Goal: Task Accomplishment & Management: Complete application form

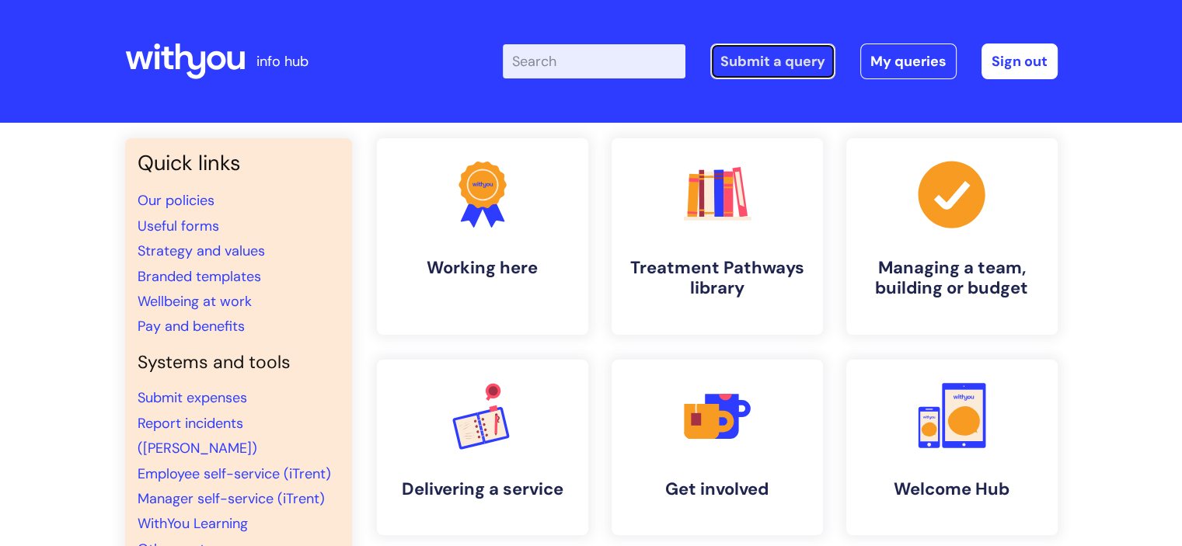
click at [783, 65] on link "Submit a query" at bounding box center [772, 62] width 125 height 36
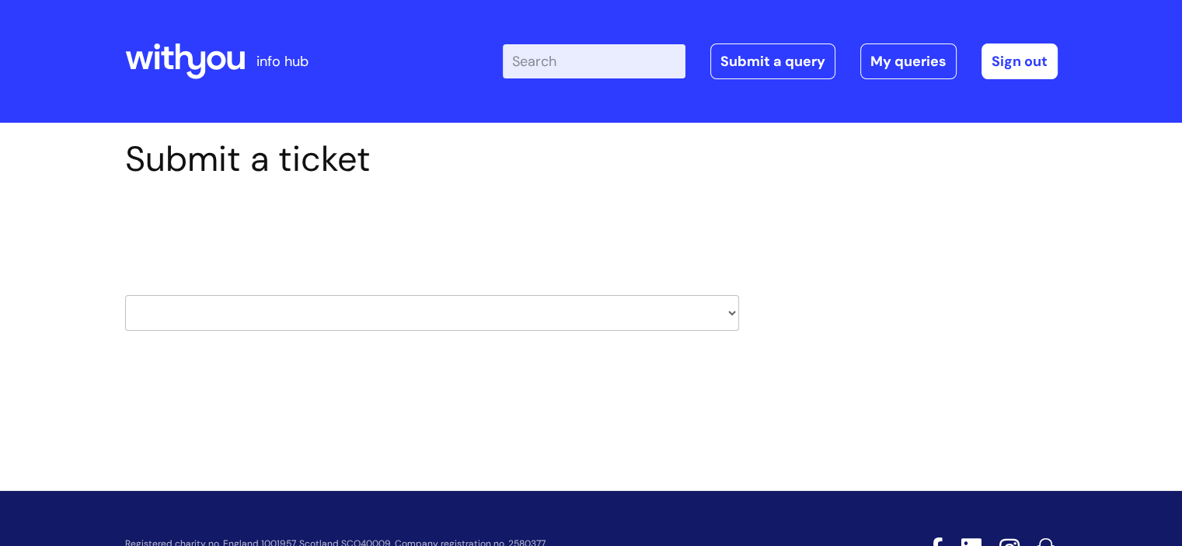
click at [441, 315] on select "HR / People IT and Support Clinical Drug Alerts Finance Accounts Data Support T…" at bounding box center [432, 313] width 614 height 36
select select "it_and_support"
click at [125, 295] on select "HR / People IT and Support Clinical Drug Alerts Finance Accounts Data Support T…" at bounding box center [432, 313] width 614 height 36
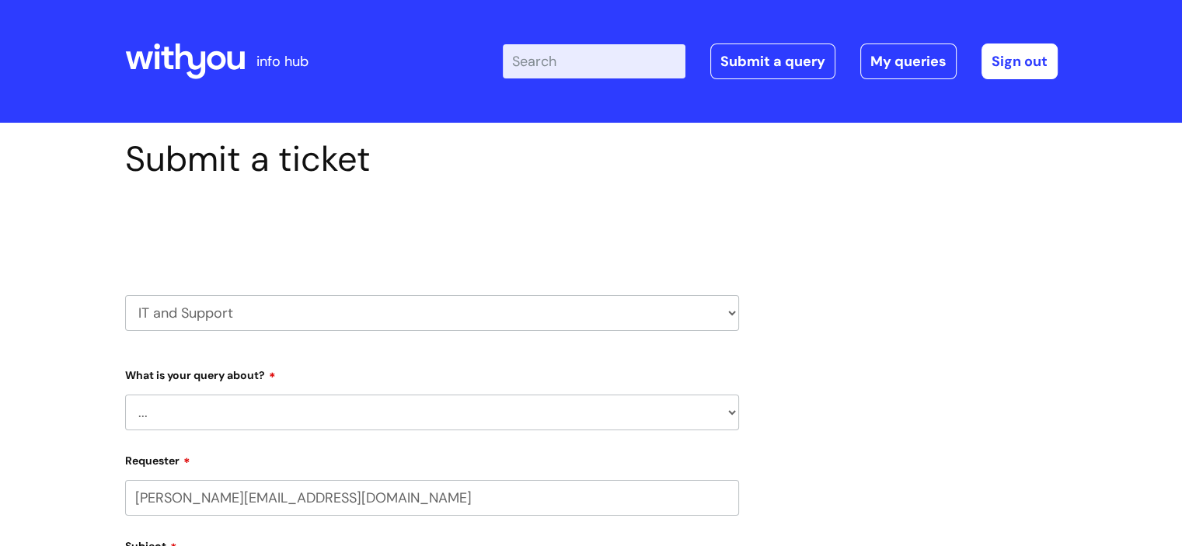
select select "80004157222"
click at [326, 402] on select "... Mobile Phone Reset & MFA Accounts, Starters and Leavers IT Hardware issue I…" at bounding box center [432, 413] width 614 height 36
click at [125, 395] on select "... Mobile Phone Reset & MFA Accounts, Starters and Leavers IT Hardware issue I…" at bounding box center [432, 413] width 614 height 36
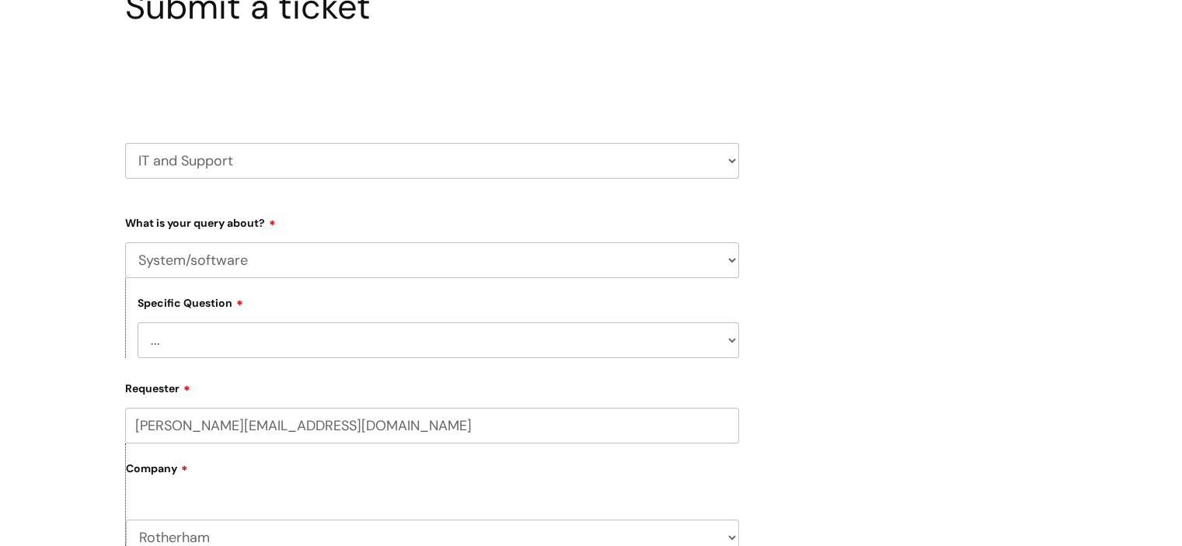
scroll to position [155, 0]
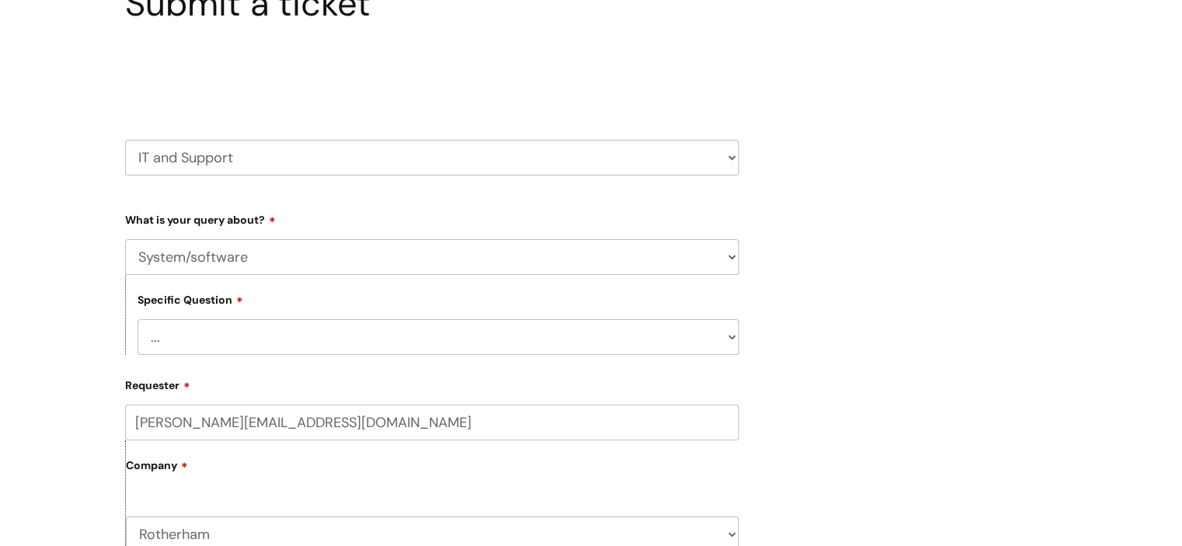
click at [328, 272] on select "... Mobile Phone Reset & MFA Accounts, Starters and Leavers IT Hardware issue I…" at bounding box center [432, 257] width 614 height 36
select select "Something Else"
click at [125, 239] on select "... Mobile Phone Reset & MFA Accounts, Starters and Leavers IT Hardware issue I…" at bounding box center [432, 257] width 614 height 36
click at [428, 343] on select "... My problem is not listed" at bounding box center [438, 337] width 601 height 36
select select "My problem is not listed"
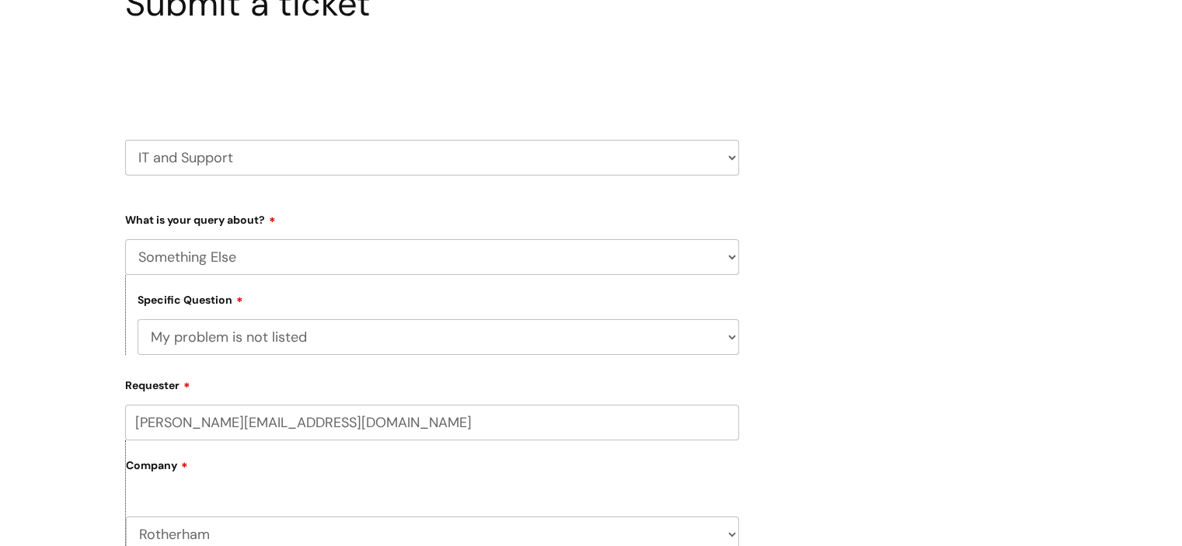
click at [138, 319] on select "... My problem is not listed" at bounding box center [438, 337] width 601 height 36
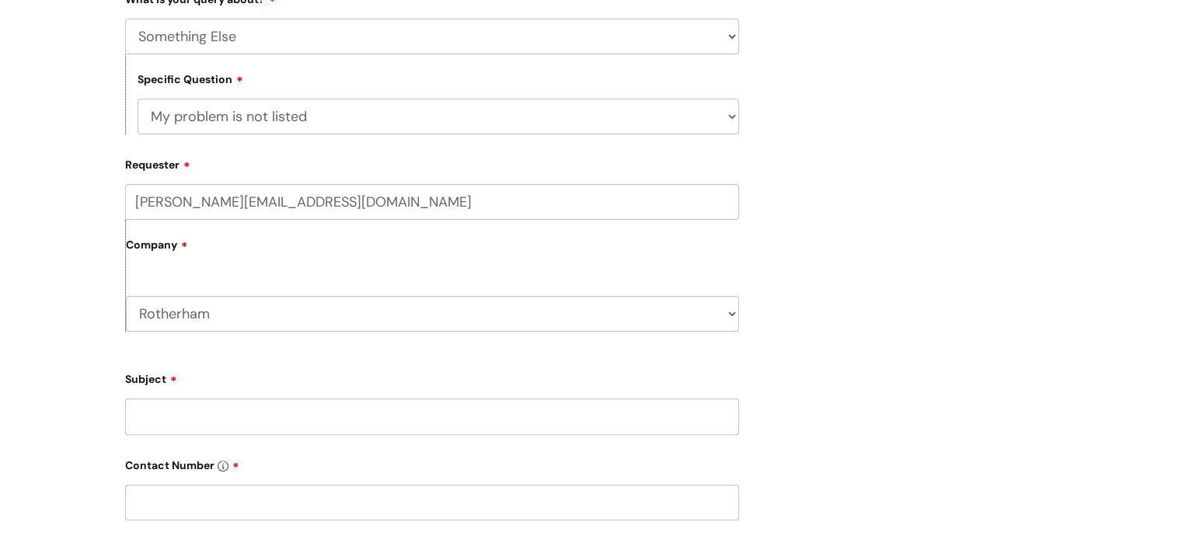
scroll to position [466, 0]
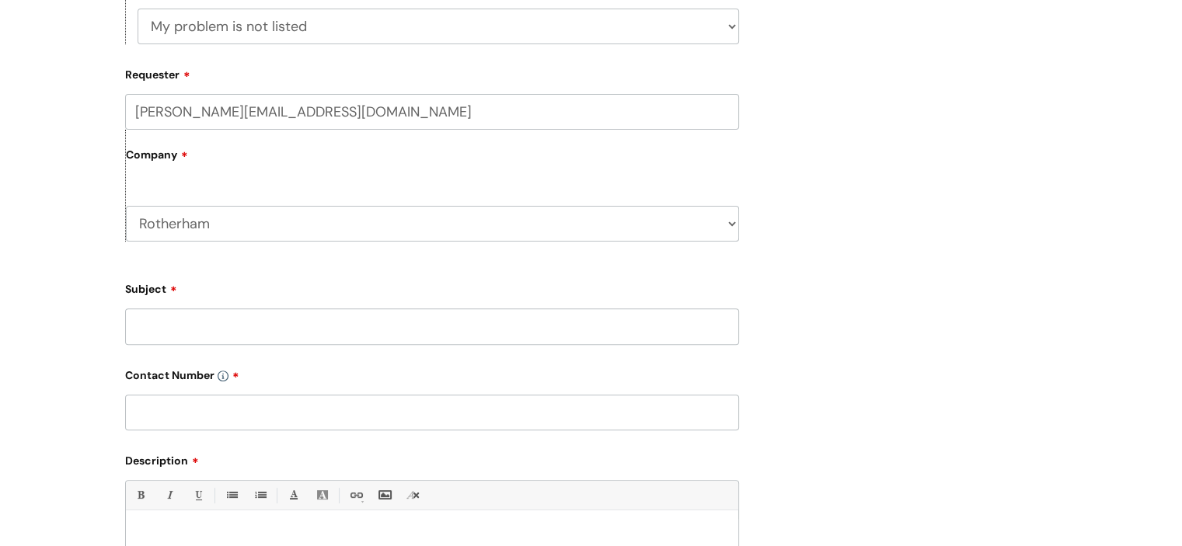
click at [183, 327] on input "Subject" at bounding box center [432, 326] width 614 height 36
type input "Calendars"
click at [230, 406] on input "text" at bounding box center [432, 413] width 614 height 36
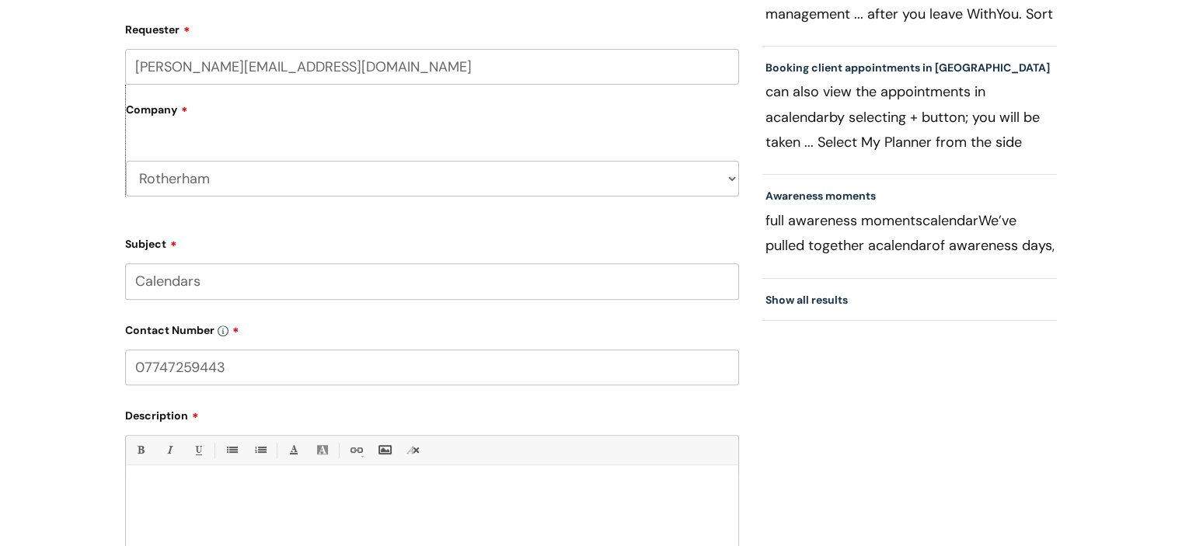
scroll to position [699, 0]
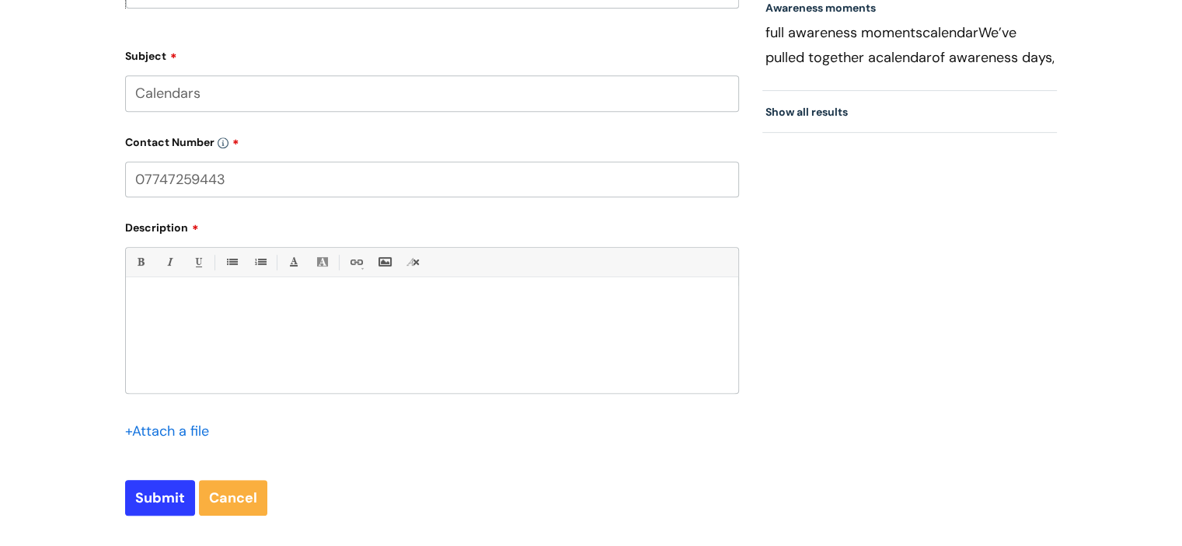
type input "07747259443"
click at [189, 321] on div at bounding box center [432, 339] width 612 height 107
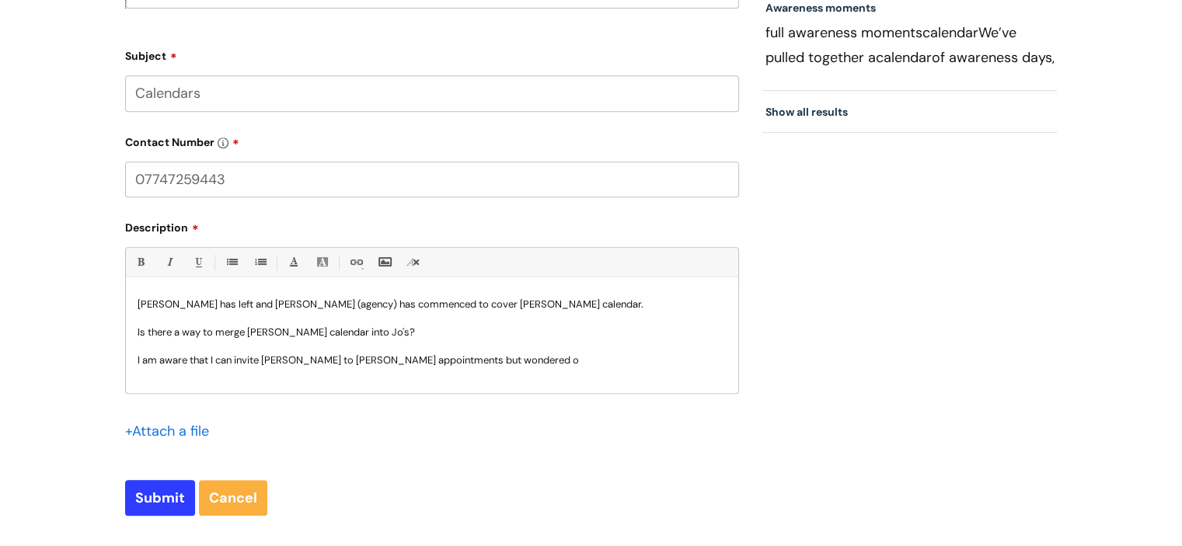
click at [465, 368] on div "[PERSON_NAME] has left and [PERSON_NAME] (agency) has commenced to cover [PERSO…" at bounding box center [432, 339] width 612 height 107
click at [479, 363] on p "I am aware that I can invite [PERSON_NAME] to [PERSON_NAME] appointments but wo…" at bounding box center [432, 361] width 589 height 14
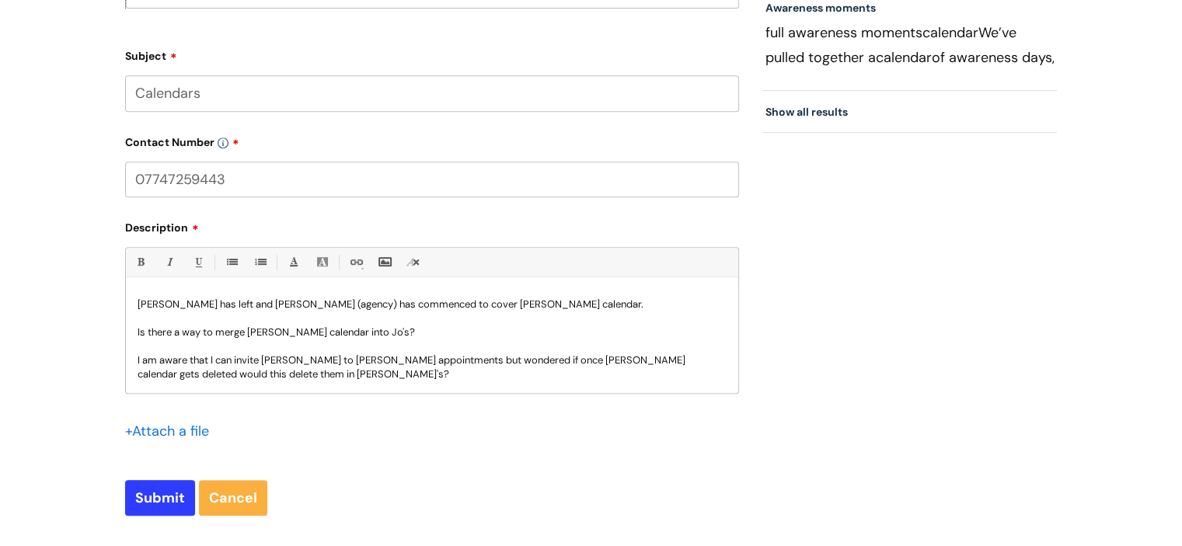
scroll to position [16, 0]
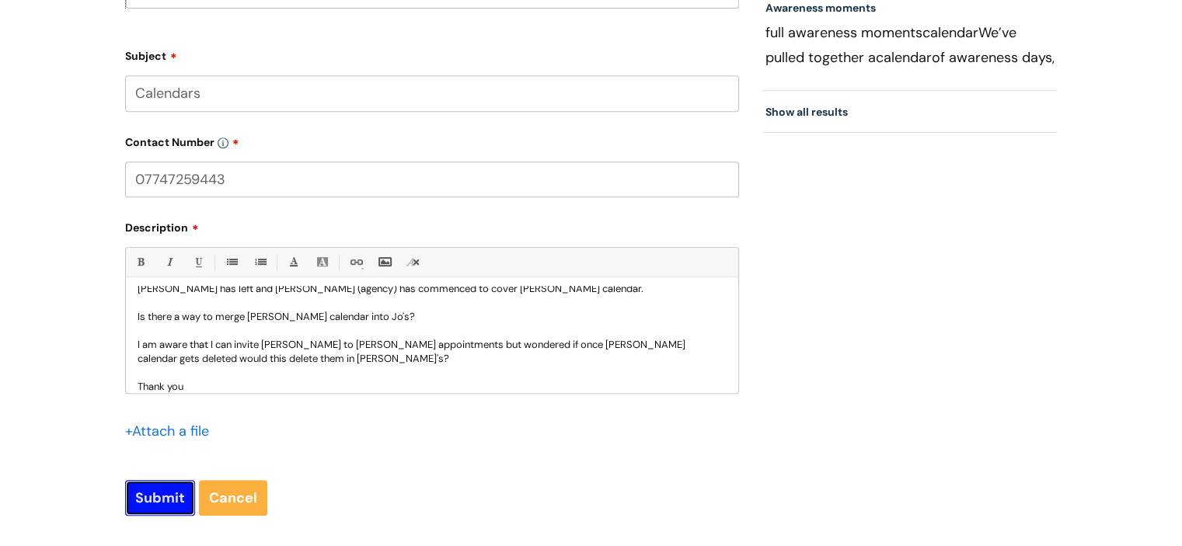
click at [146, 483] on input "Submit" at bounding box center [160, 498] width 70 height 36
type input "Please Wait..."
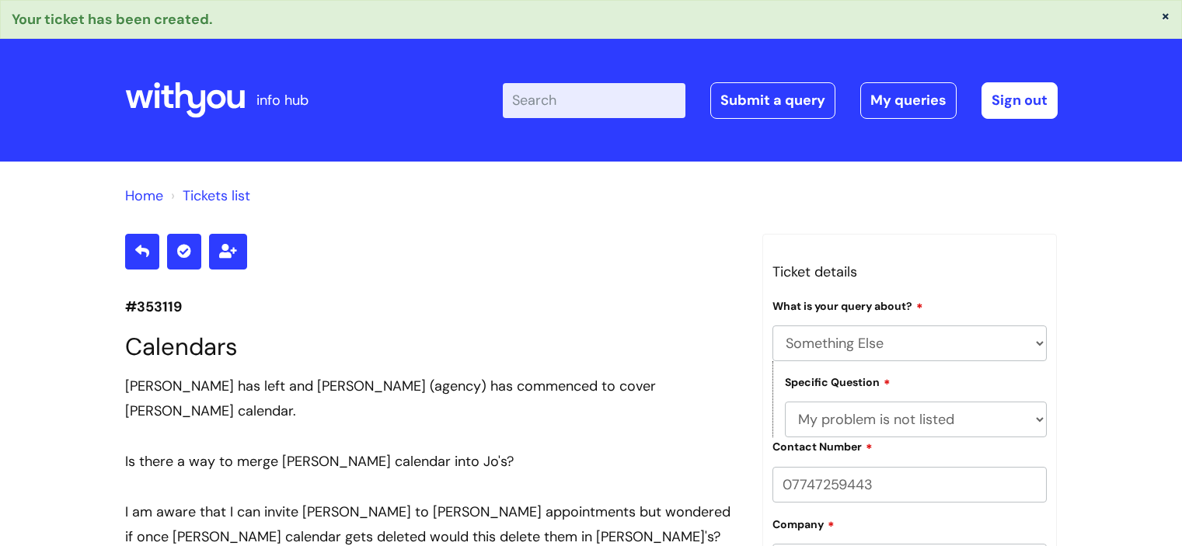
select select "Something Else"
select select "My problem is not listed"
